Goal: Contribute content

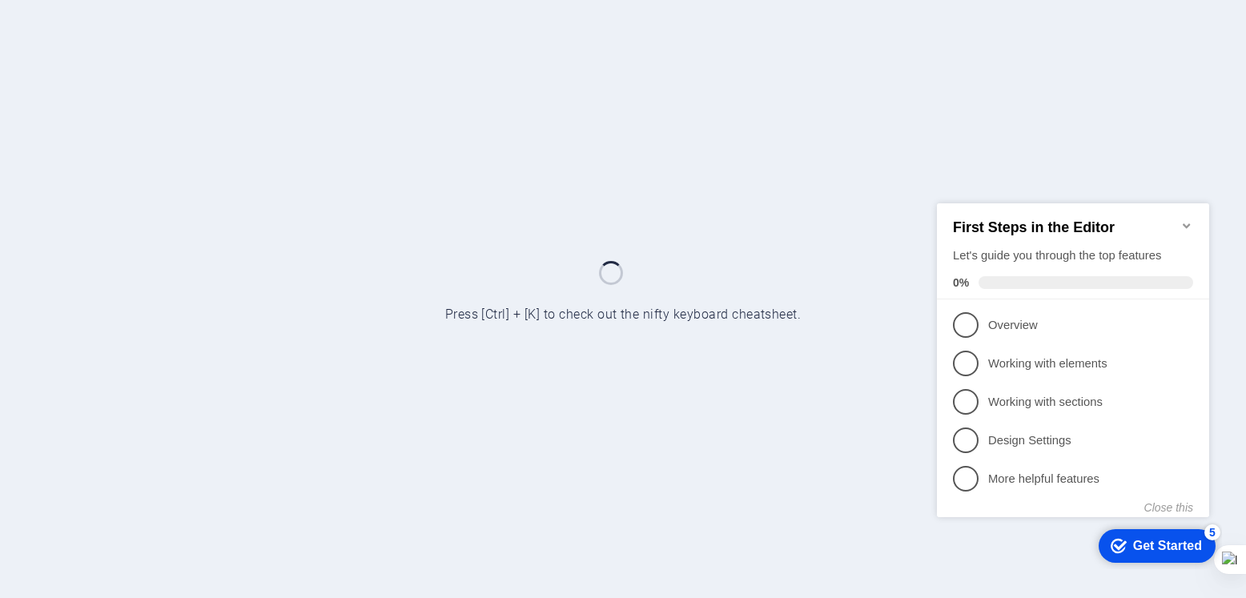
click at [1182, 219] on icon "Minimize checklist" at bounding box center [1186, 225] width 13 height 13
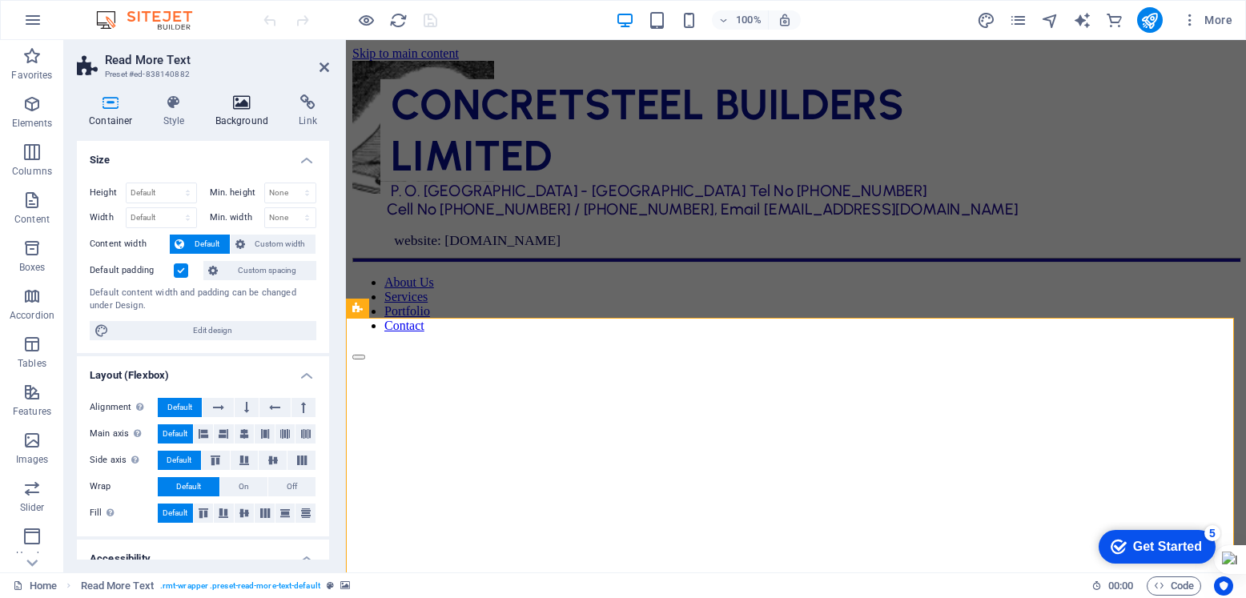
click at [253, 101] on icon at bounding box center [242, 102] width 78 height 16
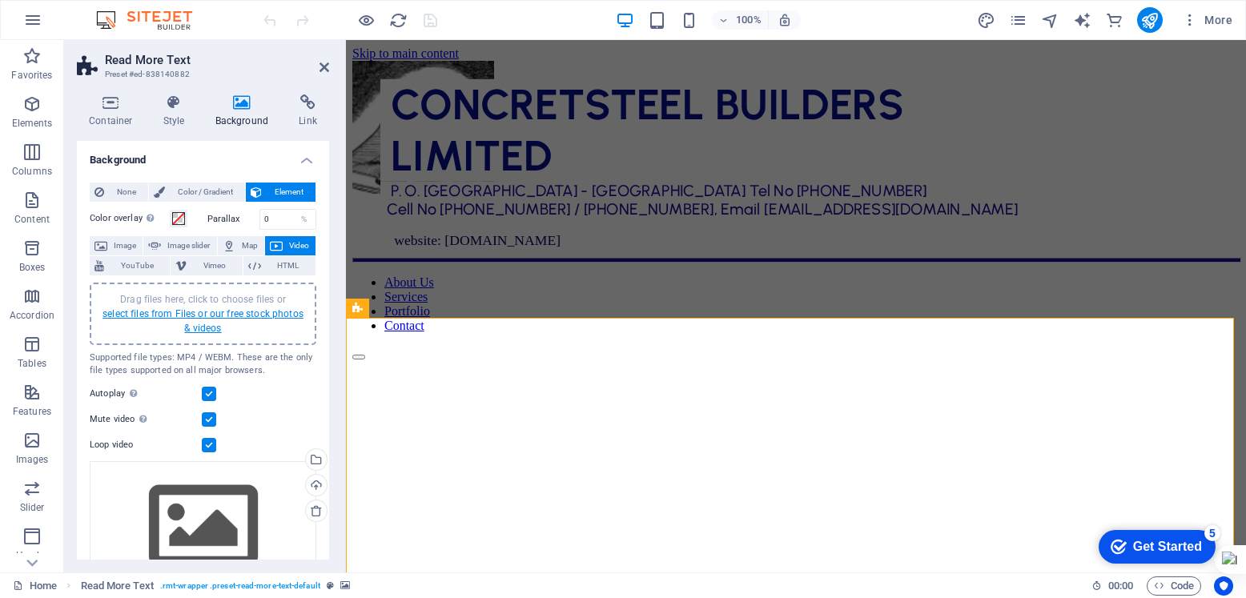
click at [209, 312] on link "select files from Files or our free stock photos & videos" at bounding box center [202, 321] width 201 height 26
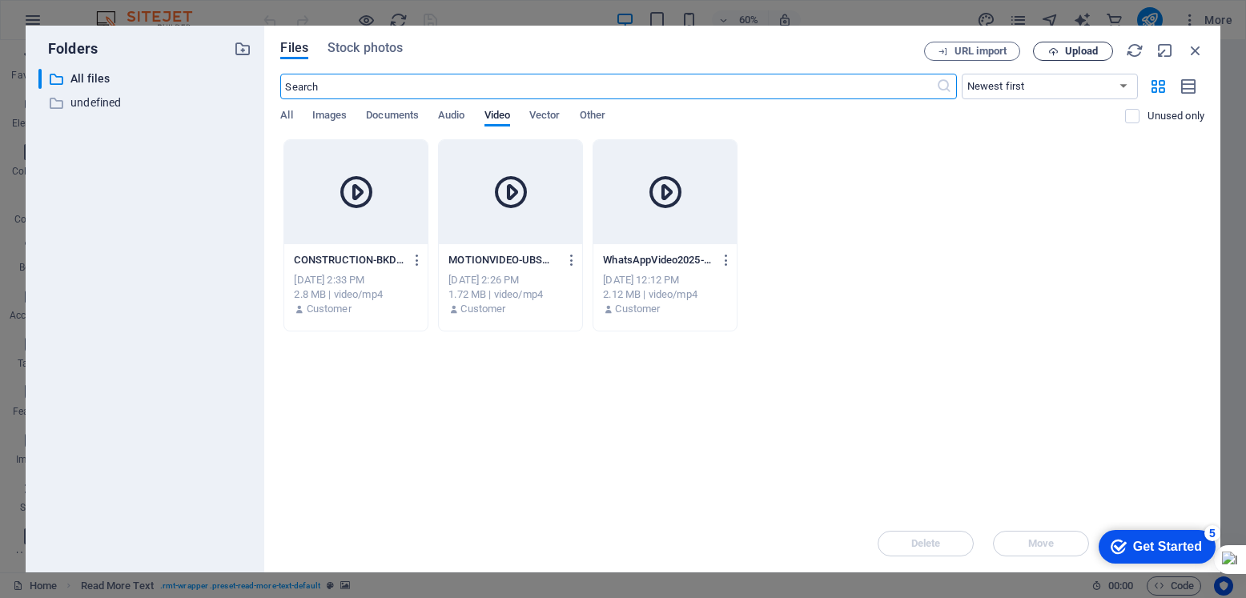
click at [1100, 47] on span "Upload" at bounding box center [1073, 51] width 66 height 10
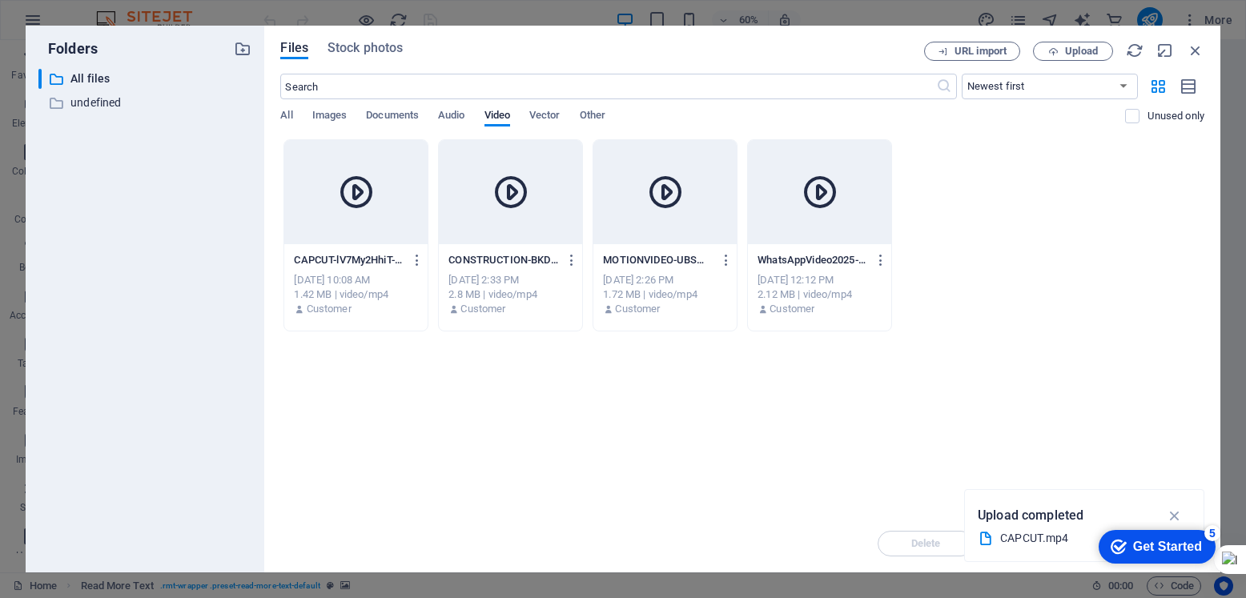
click at [393, 230] on div at bounding box center [355, 192] width 143 height 104
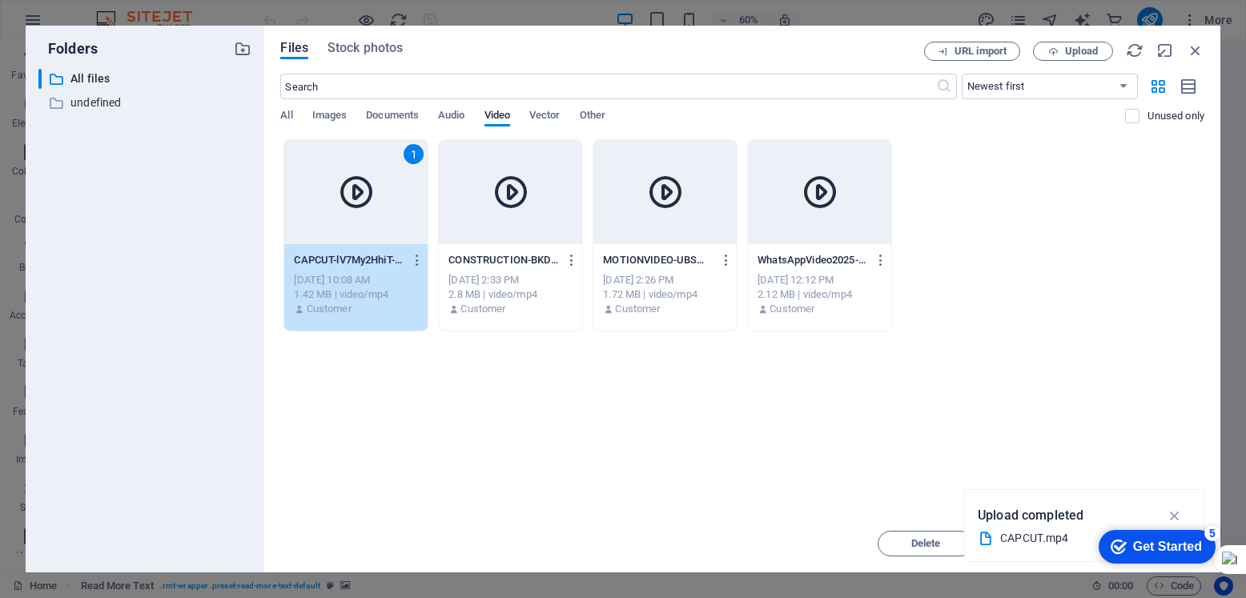
click at [393, 230] on div "1" at bounding box center [355, 192] width 143 height 104
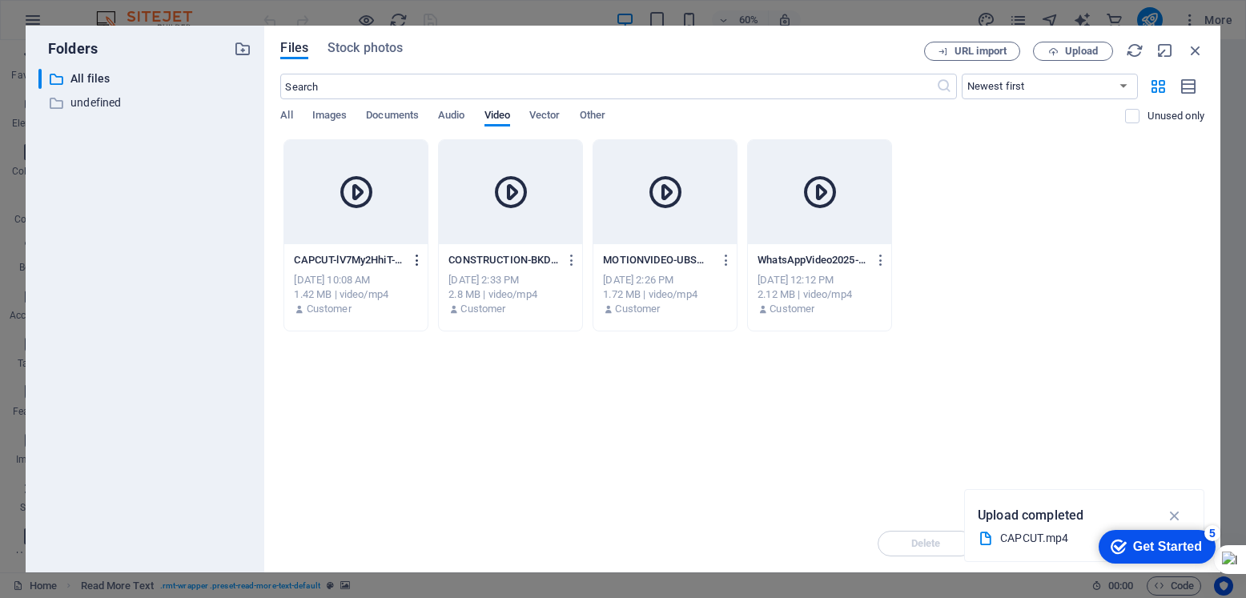
click at [415, 259] on icon "button" at bounding box center [417, 260] width 15 height 14
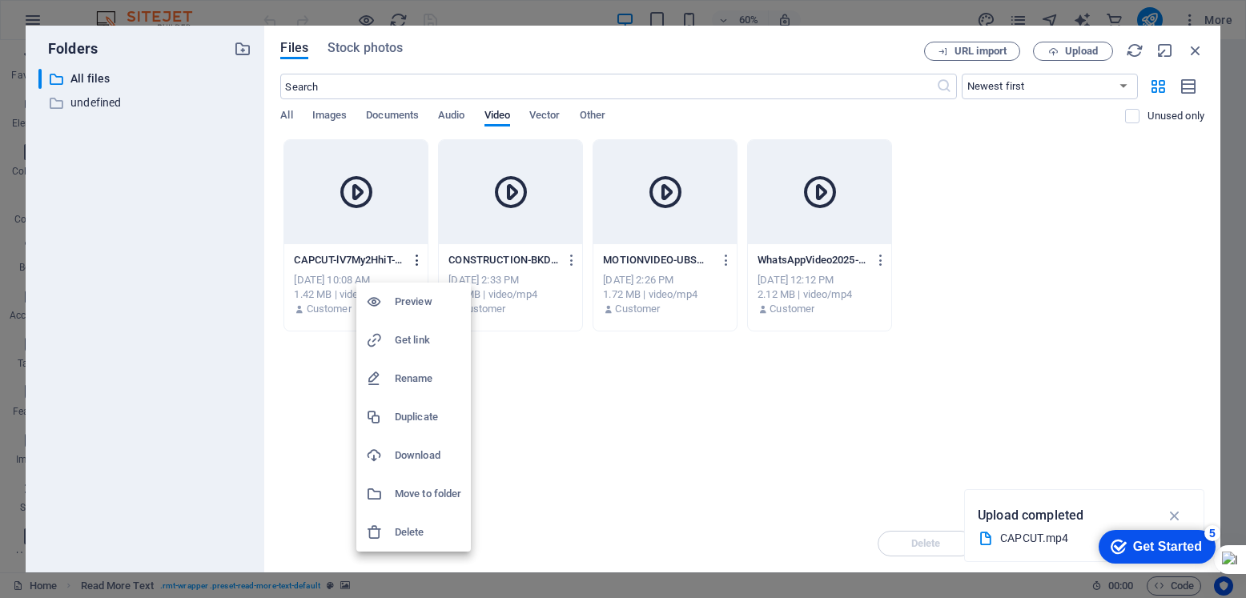
click at [415, 259] on div at bounding box center [623, 299] width 1246 height 598
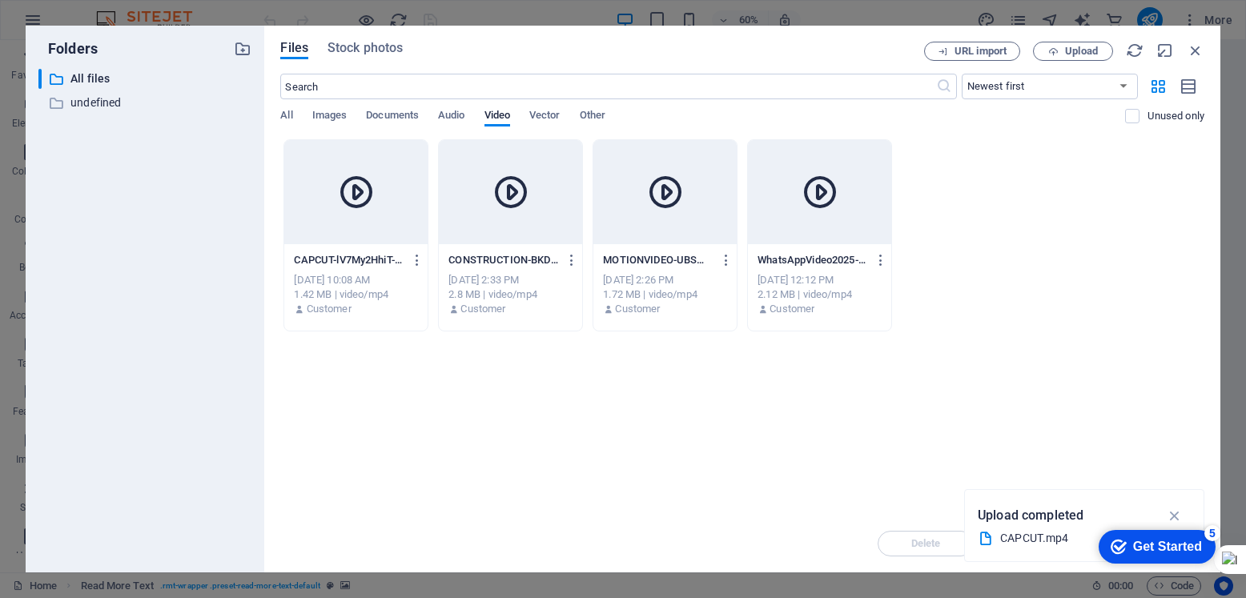
click at [404, 228] on div at bounding box center [355, 192] width 143 height 104
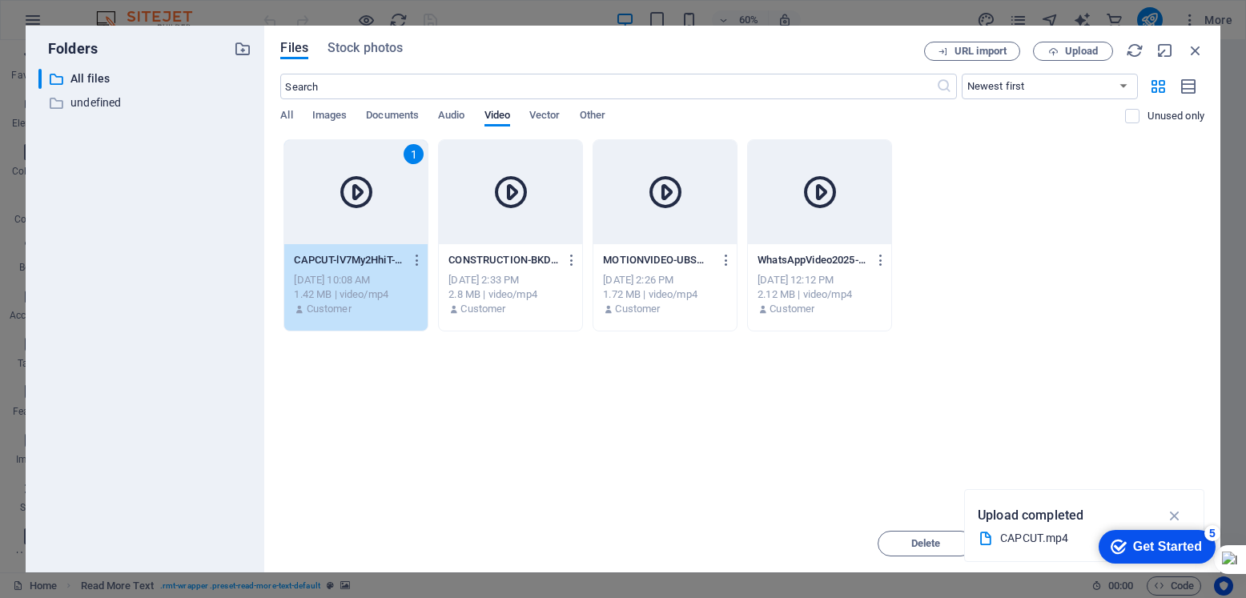
click at [404, 228] on div "1" at bounding box center [355, 192] width 143 height 104
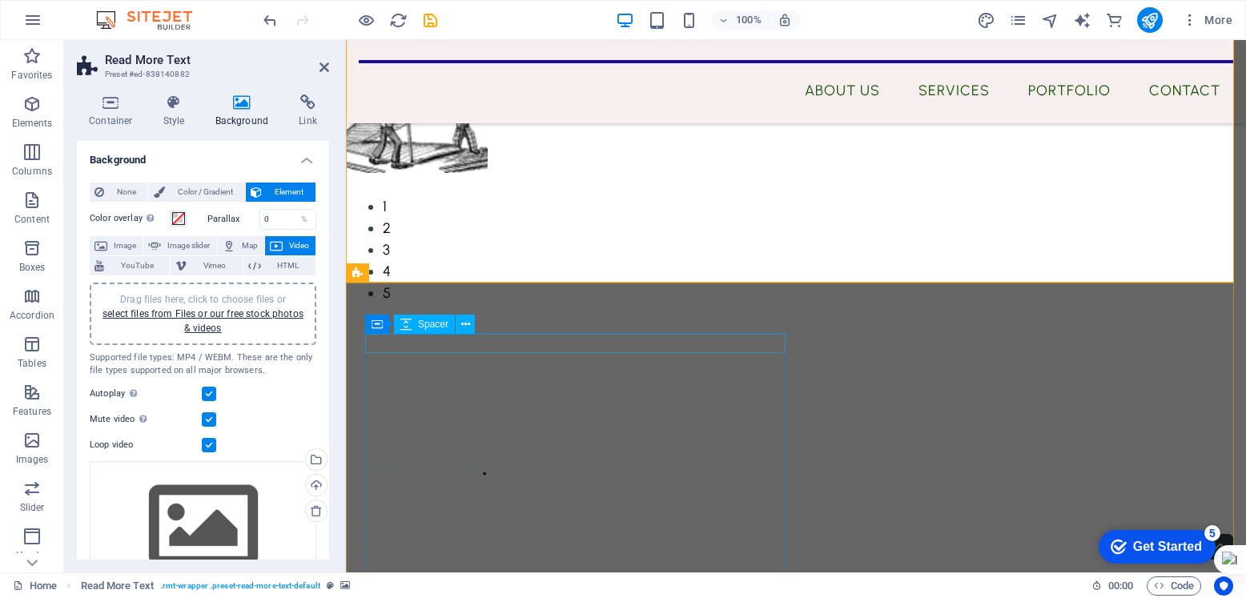
scroll to position [240, 0]
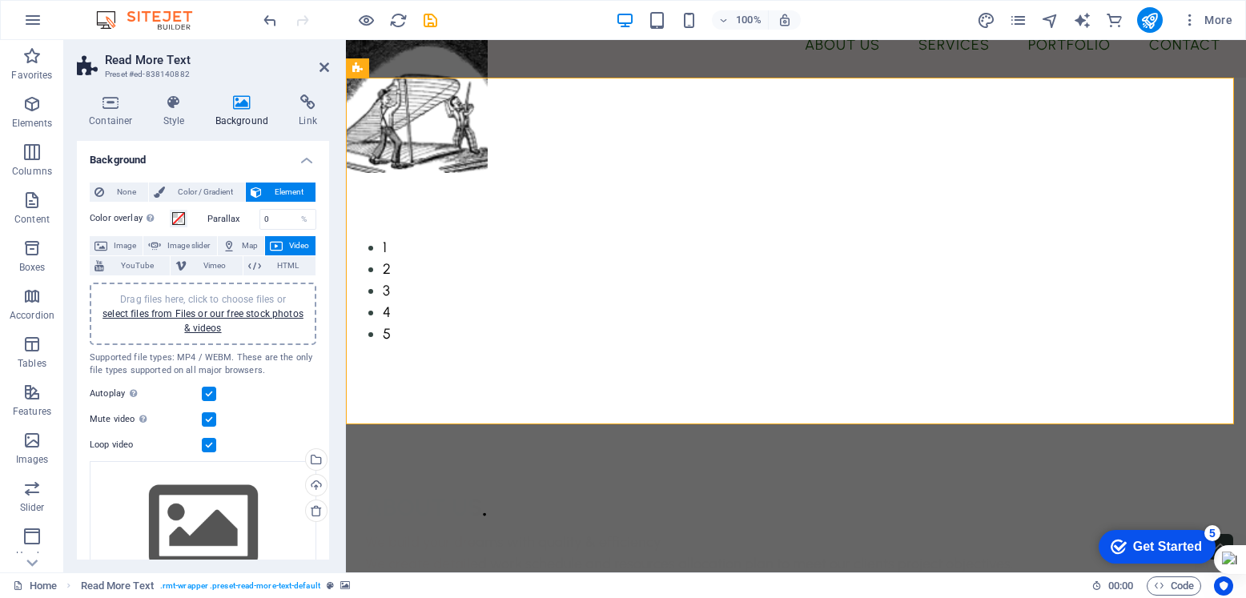
click at [633, 413] on figure at bounding box center [796, 252] width 900 height 348
click at [318, 67] on header "Read More Text Preset #ed-838140882" at bounding box center [203, 61] width 252 height 42
click at [326, 66] on icon at bounding box center [324, 67] width 10 height 13
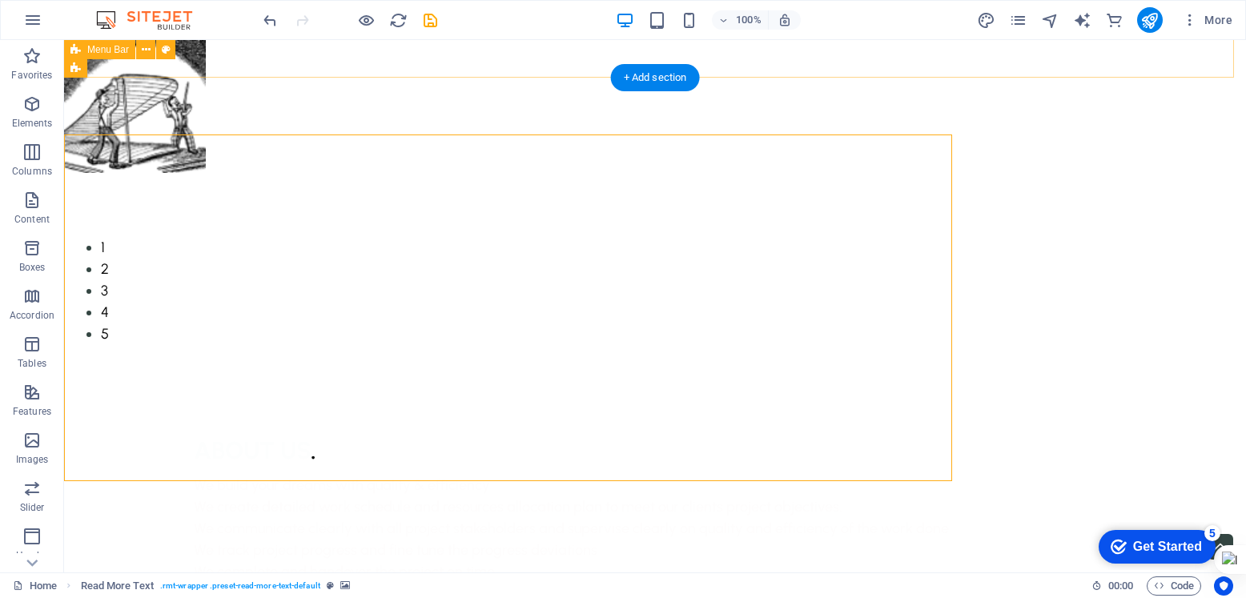
scroll to position [183, 0]
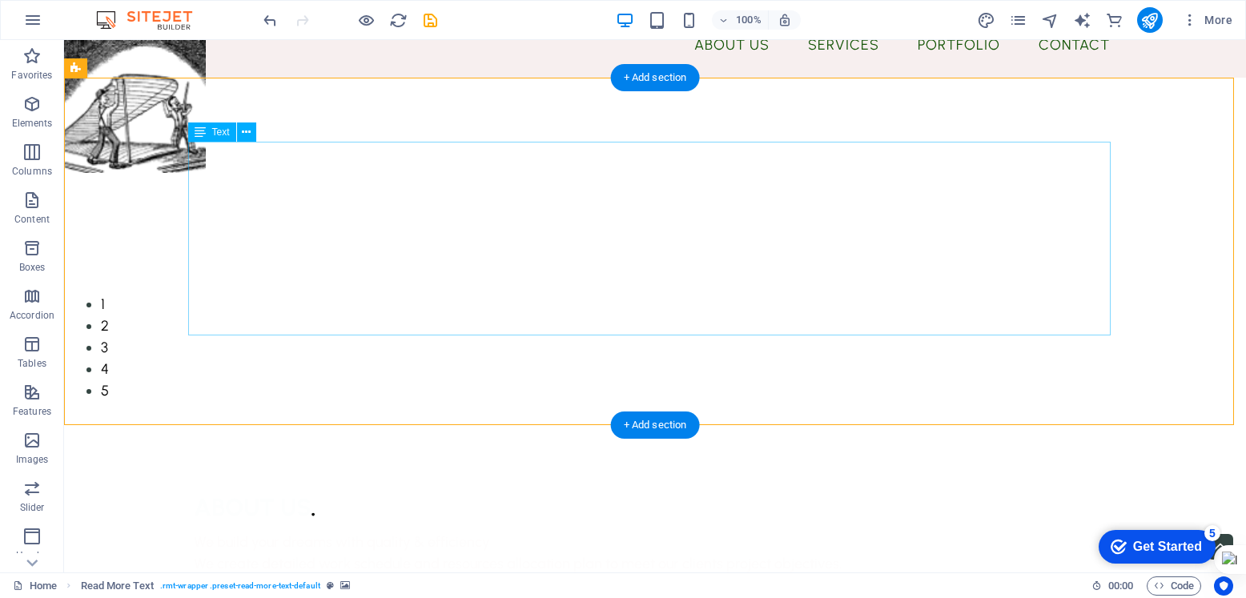
click at [664, 489] on div "ABOUT US . We build your dreams with quality & efficiency We create detailed wo…" at bounding box center [655, 586] width 922 height 194
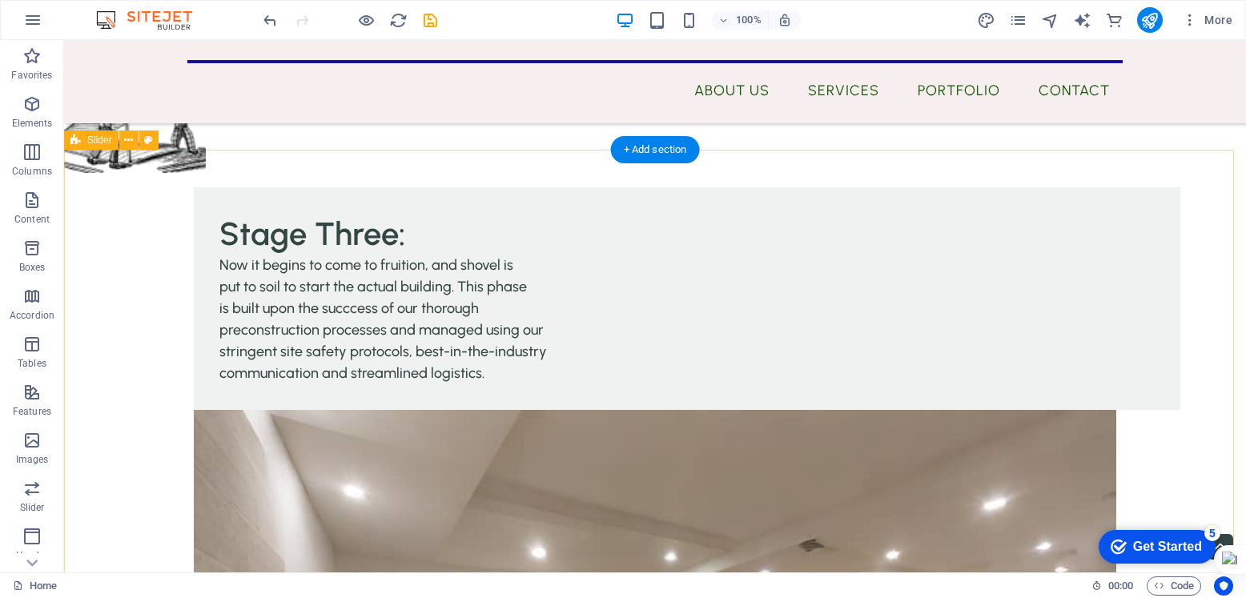
scroll to position [3947, 0]
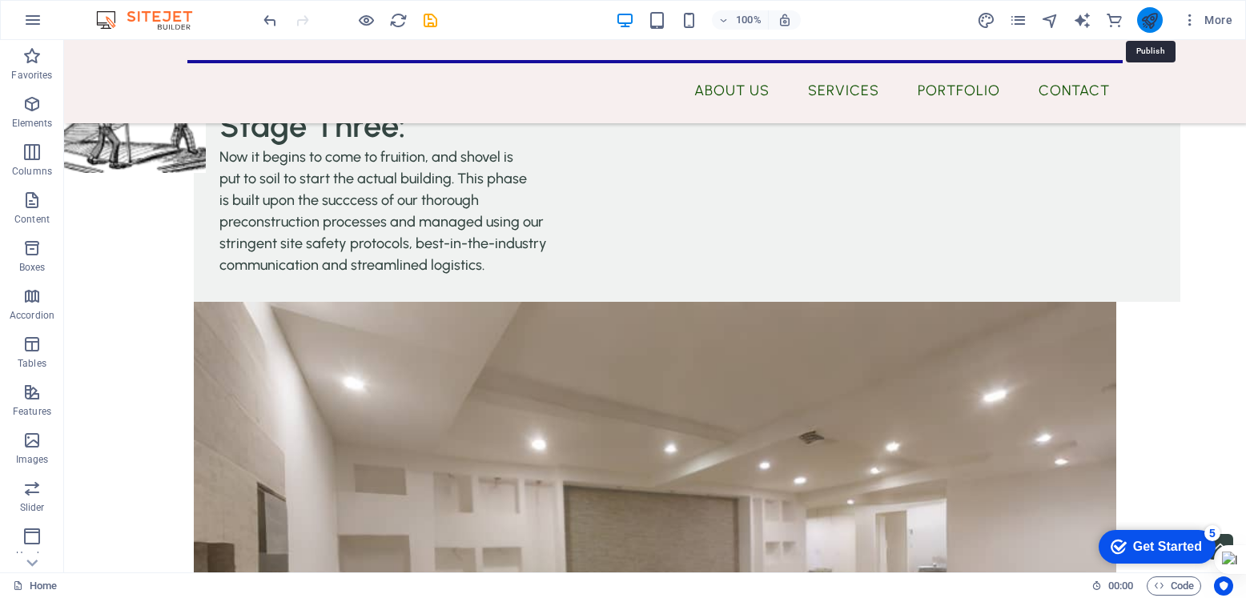
click at [1144, 17] on icon "publish" at bounding box center [1149, 20] width 18 height 18
